Goal: Task Accomplishment & Management: Use online tool/utility

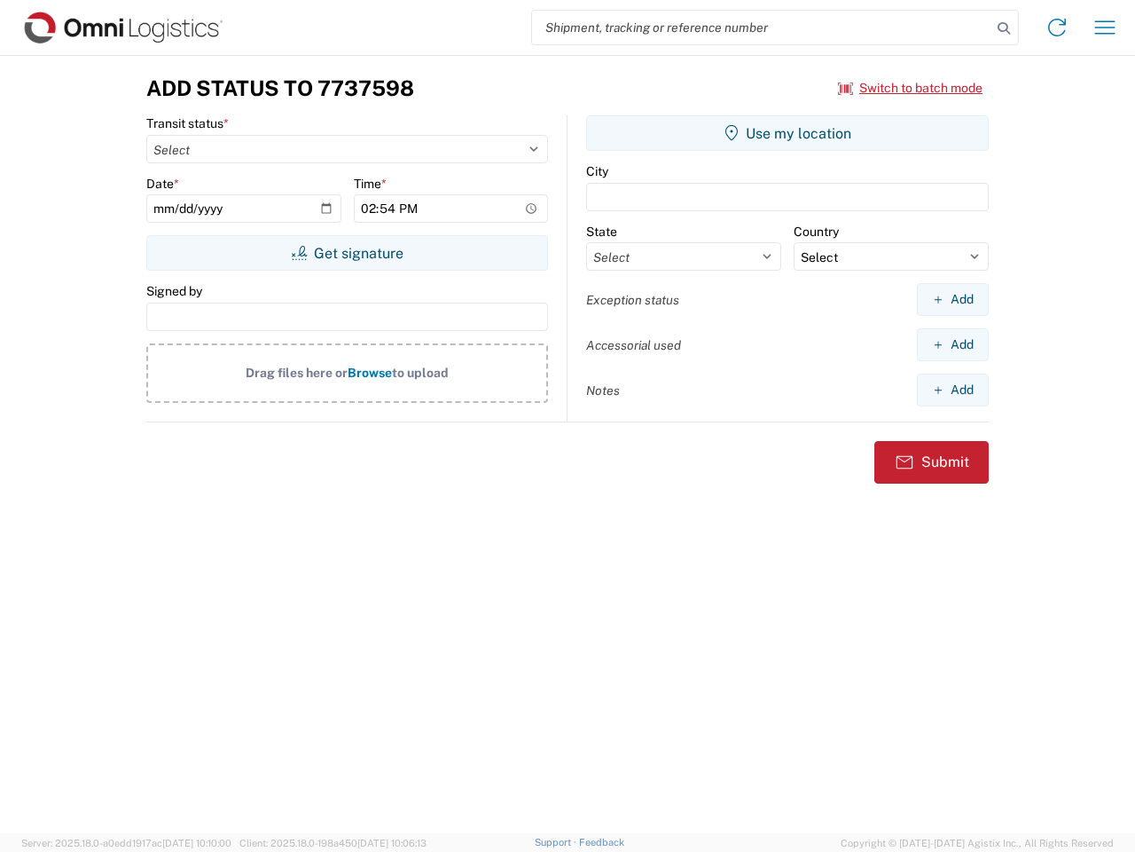
click at [762, 27] on input "search" at bounding box center [762, 28] width 460 height 34
click at [1004, 28] on icon at bounding box center [1004, 28] width 25 height 25
click at [1057, 27] on icon at bounding box center [1057, 27] width 28 height 28
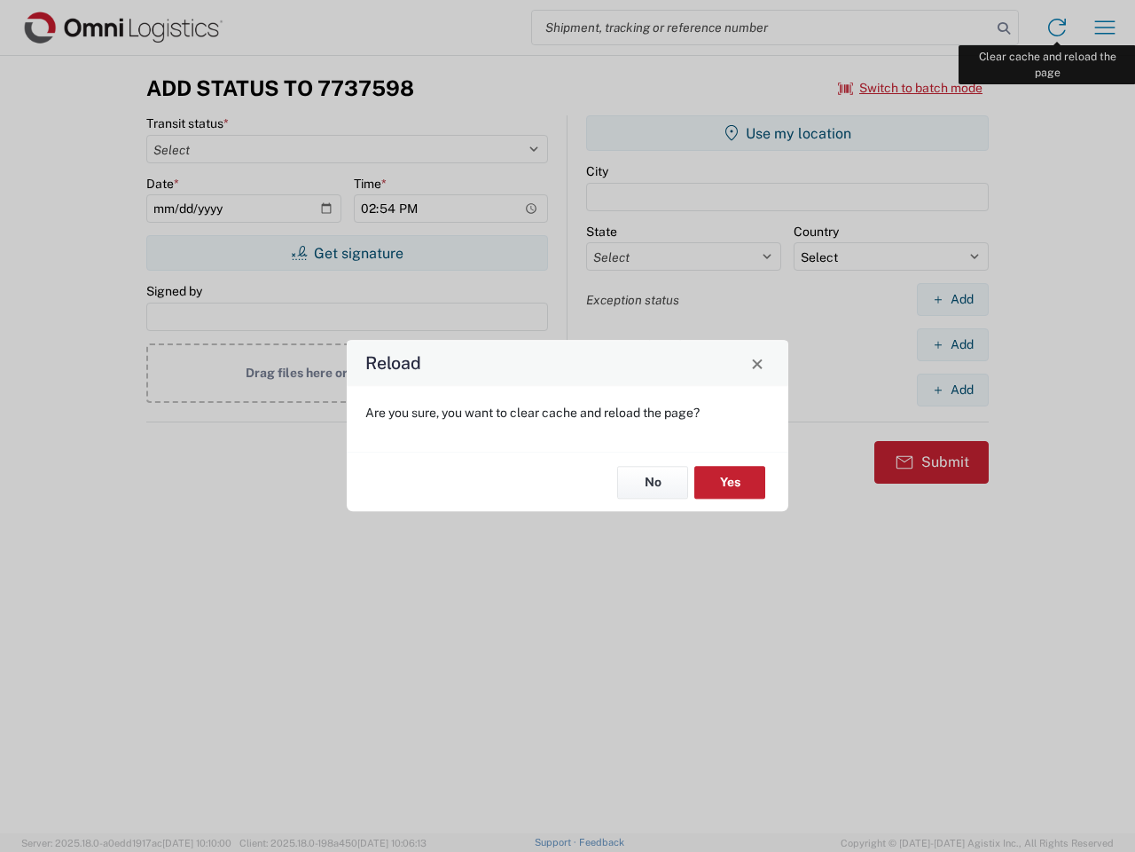
click at [1105, 27] on div "Reload Are you sure, you want to clear cache and reload the page? No Yes" at bounding box center [567, 426] width 1135 height 852
click at [911, 88] on div "Reload Are you sure, you want to clear cache and reload the page? No Yes" at bounding box center [567, 426] width 1135 height 852
click at [347, 253] on div "Reload Are you sure, you want to clear cache and reload the page? No Yes" at bounding box center [567, 426] width 1135 height 852
click at [788, 133] on div "Reload Are you sure, you want to clear cache and reload the page? No Yes" at bounding box center [567, 426] width 1135 height 852
click at [953, 299] on div "Reload Are you sure, you want to clear cache and reload the page? No Yes" at bounding box center [567, 426] width 1135 height 852
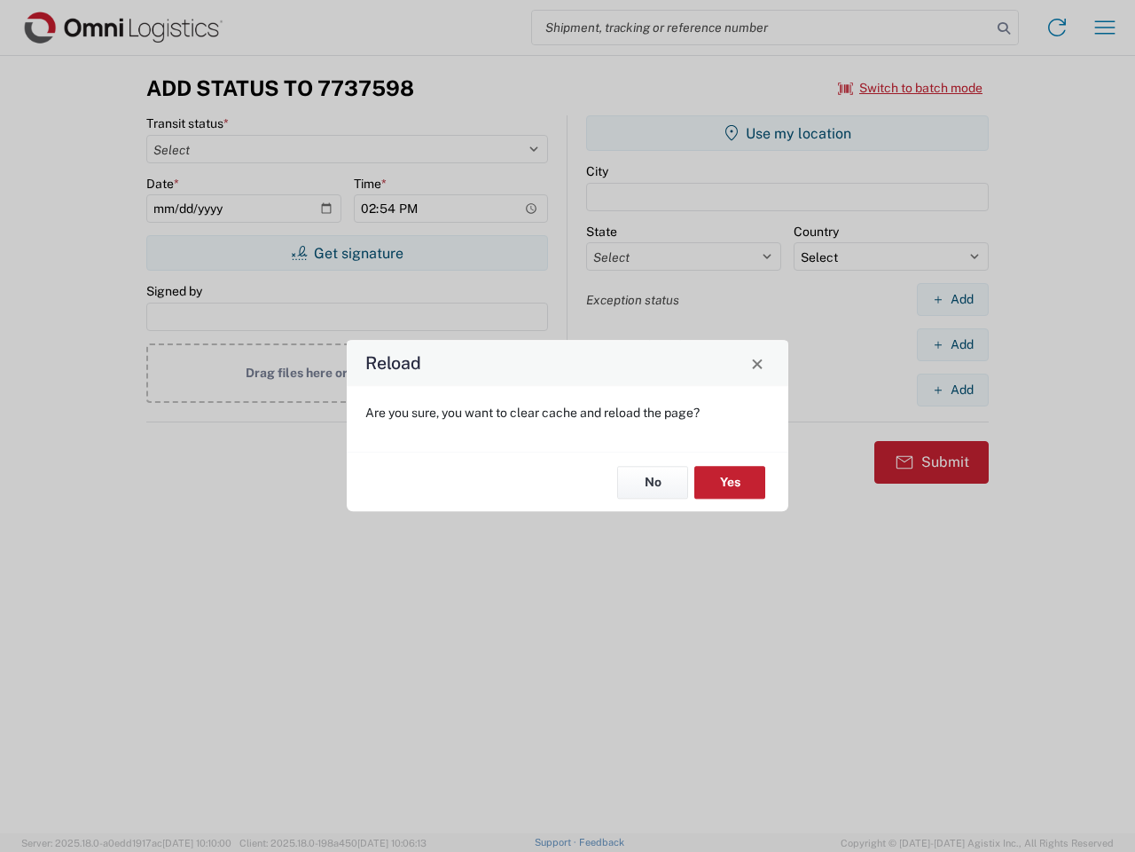
click at [953, 344] on div "Reload Are you sure, you want to clear cache and reload the page? No Yes" at bounding box center [567, 426] width 1135 height 852
click at [953, 389] on div "Reload Are you sure, you want to clear cache and reload the page? No Yes" at bounding box center [567, 426] width 1135 height 852
